Goal: Find specific page/section: Find specific page/section

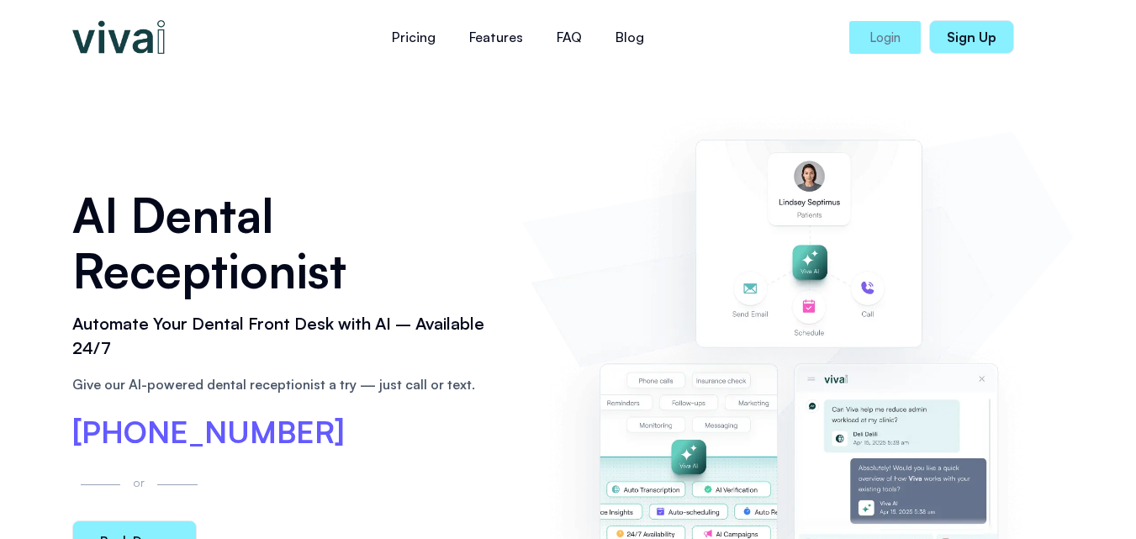
click at [581, 229] on img at bounding box center [796, 374] width 533 height 543
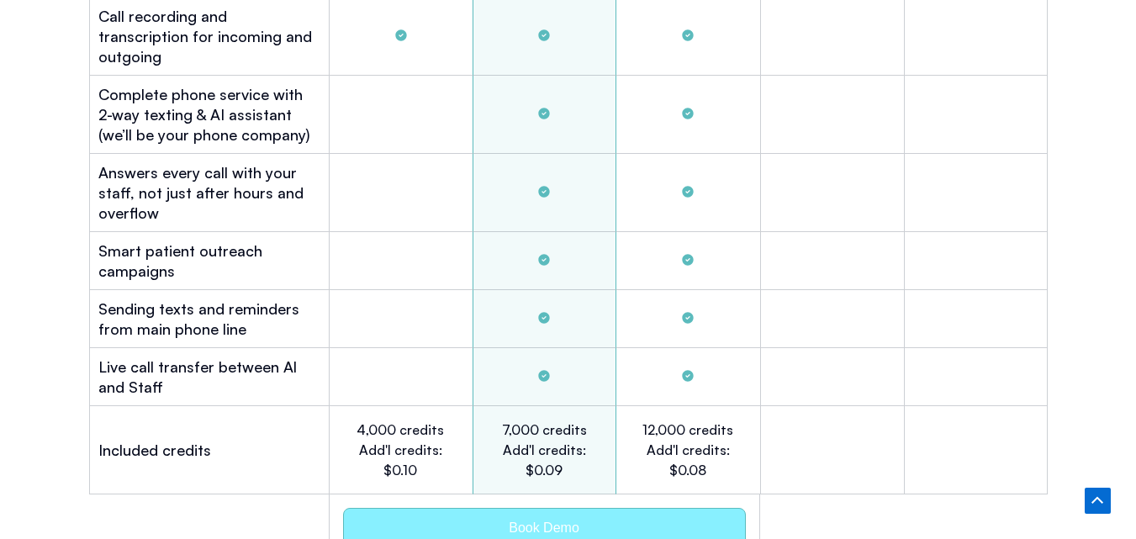
scroll to position [7608, 0]
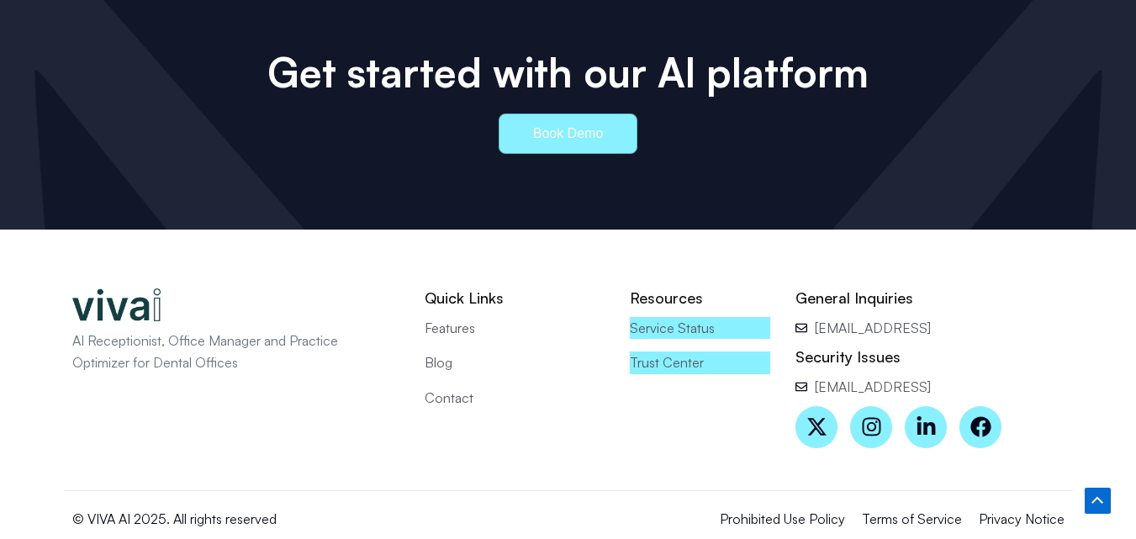
click at [894, 508] on span "Terms of Service" at bounding box center [912, 519] width 100 height 22
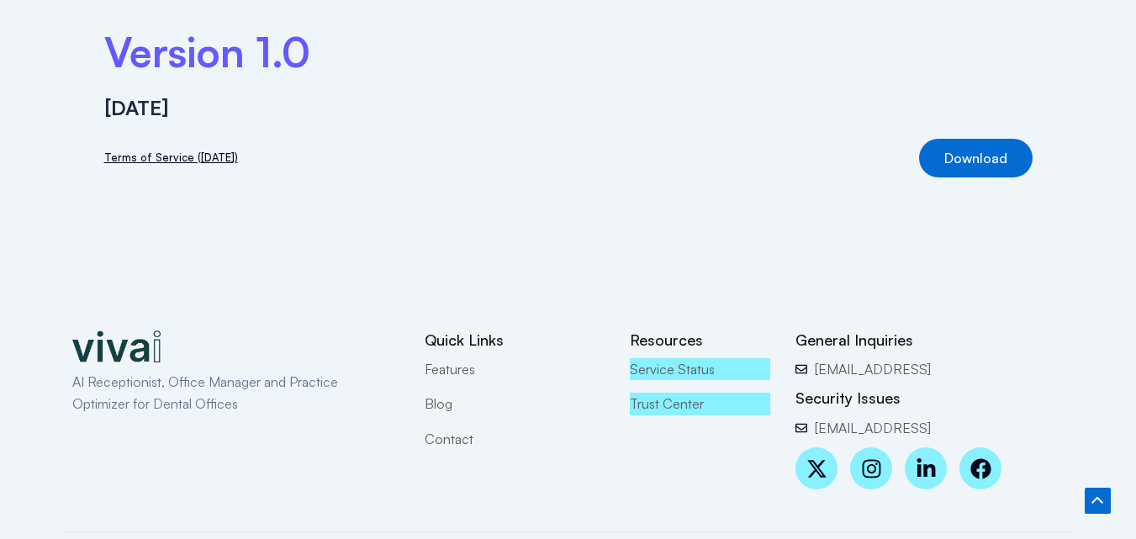
scroll to position [262, 0]
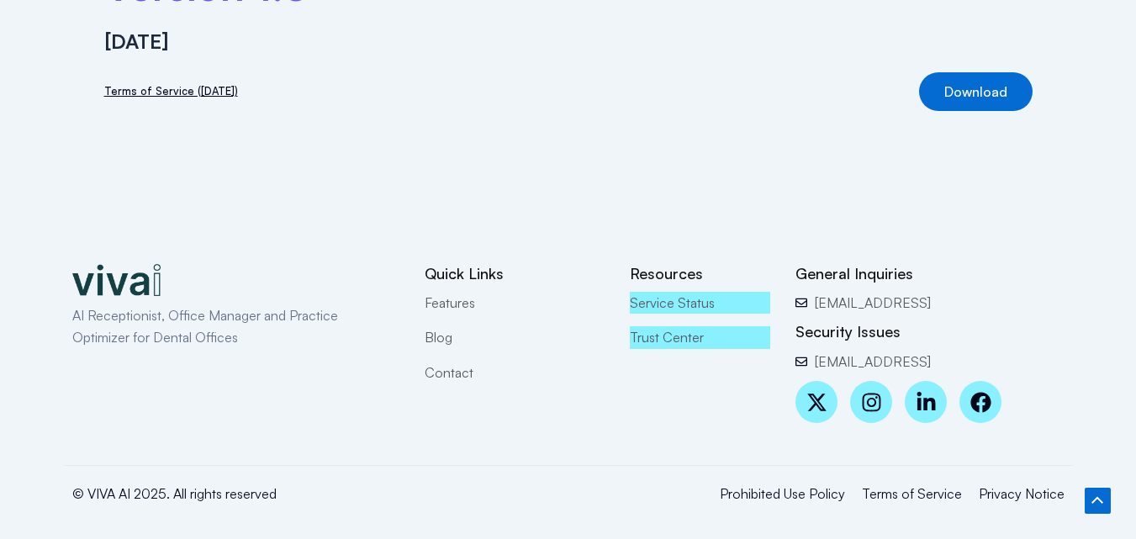
click at [454, 367] on span "Contact" at bounding box center [449, 372] width 49 height 22
click at [451, 376] on span "Contact" at bounding box center [449, 372] width 49 height 22
click at [445, 381] on span "Contact" at bounding box center [449, 372] width 49 height 22
click at [440, 366] on span "Contact" at bounding box center [449, 372] width 49 height 22
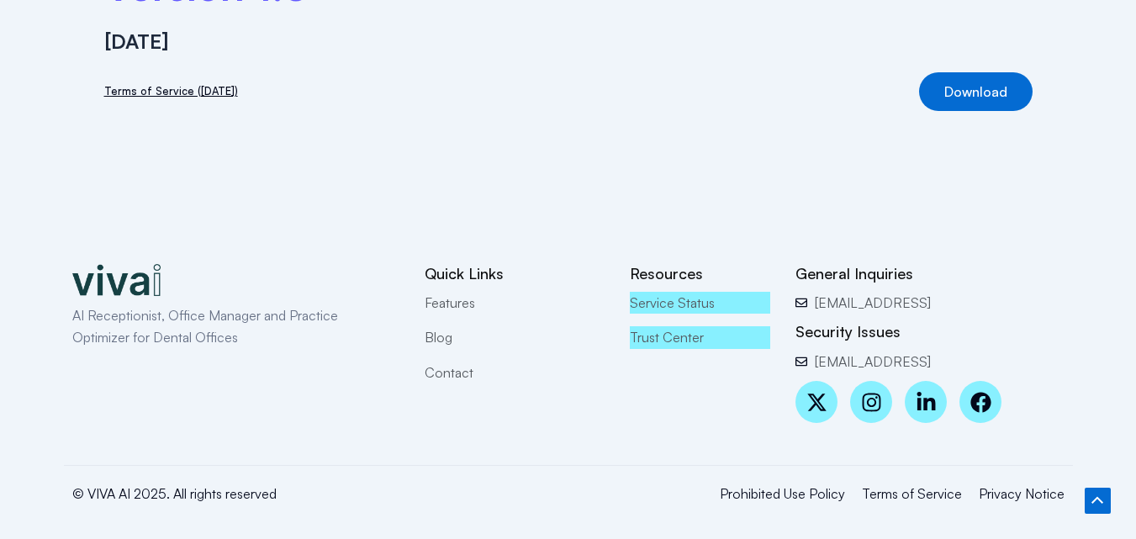
click at [440, 366] on span "Contact" at bounding box center [449, 372] width 49 height 22
